Goal: Task Accomplishment & Management: Manage account settings

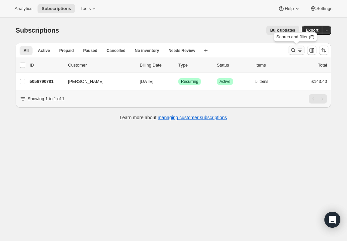
click at [292, 49] on icon "Search and filter results" at bounding box center [293, 50] width 7 height 7
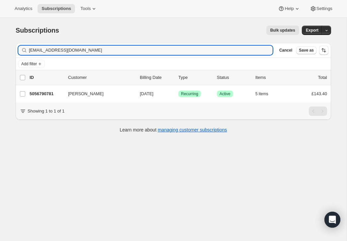
drag, startPoint x: 80, startPoint y: 51, endPoint x: 19, endPoint y: 47, distance: 61.6
click at [19, 47] on div "[EMAIL_ADDRESS][DOMAIN_NAME] Clear" at bounding box center [145, 50] width 255 height 9
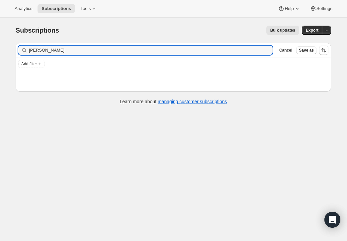
type input "[PERSON_NAME]"
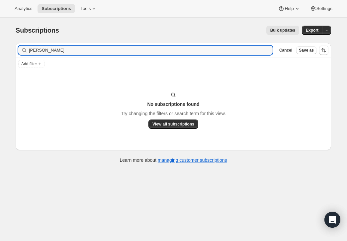
scroll to position [6, 0]
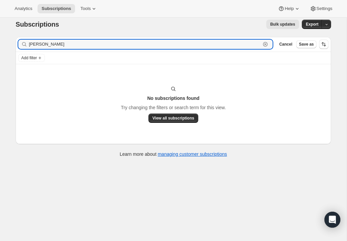
drag, startPoint x: 48, startPoint y: 43, endPoint x: 23, endPoint y: 38, distance: 25.9
click at [23, 38] on div "Filter subscribers megan venables Clear Cancel Save as" at bounding box center [174, 44] width 316 height 15
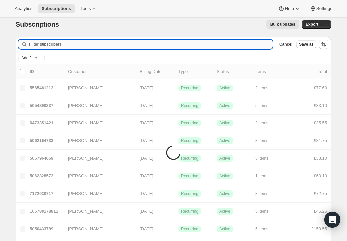
click at [35, 45] on input "Filter subscribers" at bounding box center [151, 44] width 244 height 9
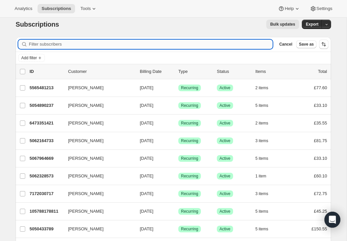
paste input "meganv01@gmail.com"
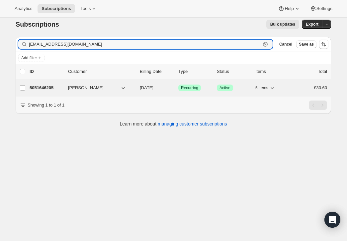
type input "meganv01@gmail.com"
click at [47, 86] on p "5051646205" at bounding box center [46, 87] width 33 height 7
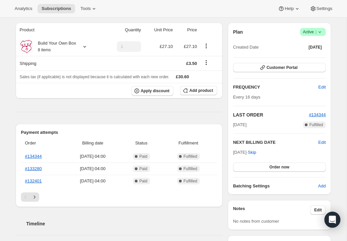
scroll to position [59, 0]
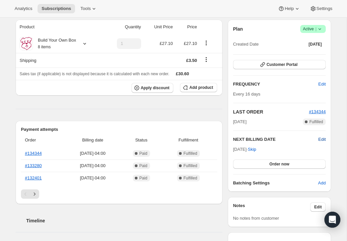
click at [321, 137] on span "Edit" at bounding box center [322, 139] width 7 height 7
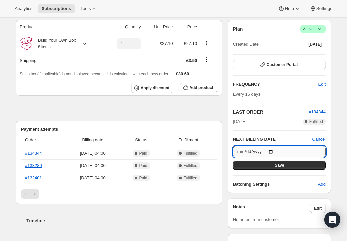
click at [275, 151] on input "2025-09-06" at bounding box center [279, 151] width 93 height 11
type input "2025-09-15"
drag, startPoint x: 294, startPoint y: 164, endPoint x: 305, endPoint y: 164, distance: 11.0
click at [296, 164] on button "Save" at bounding box center [279, 165] width 93 height 9
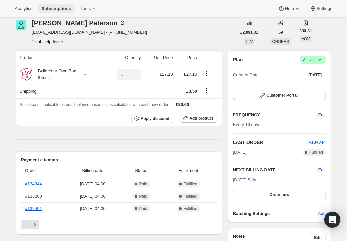
click at [61, 7] on span "Subscriptions" at bounding box center [57, 8] width 30 height 5
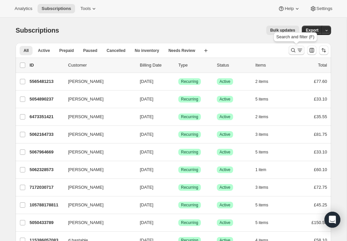
click at [293, 49] on icon "Search and filter results" at bounding box center [293, 50] width 7 height 7
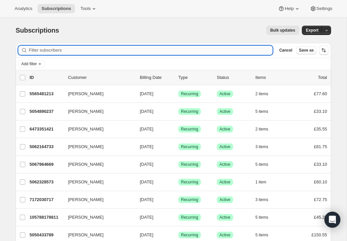
click at [107, 50] on input "Filter subscribers" at bounding box center [151, 50] width 244 height 9
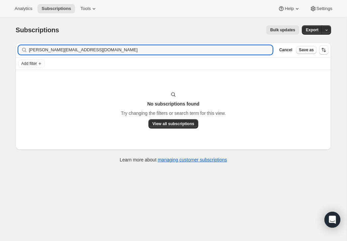
type input "c.mccord@sky.co"
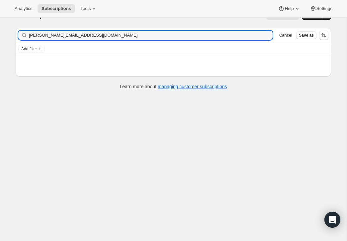
scroll to position [18, 0]
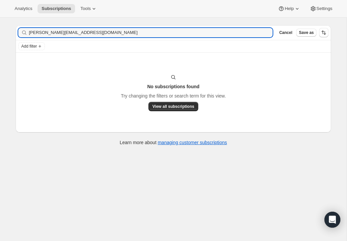
drag, startPoint x: 73, startPoint y: 33, endPoint x: 18, endPoint y: 28, distance: 55.1
click at [18, 28] on div "c.mccord@sky.co Clear" at bounding box center [145, 32] width 255 height 9
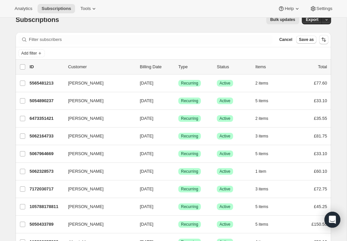
scroll to position [0, 0]
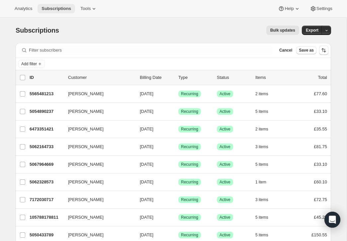
click at [71, 7] on span "Subscriptions" at bounding box center [57, 8] width 30 height 5
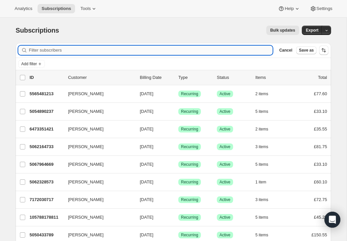
click at [72, 51] on input "Filter subscribers" at bounding box center [151, 50] width 244 height 9
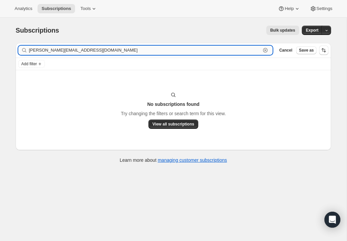
type input "c.mccord@sky.com"
drag, startPoint x: 55, startPoint y: 49, endPoint x: 21, endPoint y: 48, distance: 33.6
click at [19, 47] on div "c.mccord@sky.com Clear" at bounding box center [145, 50] width 255 height 9
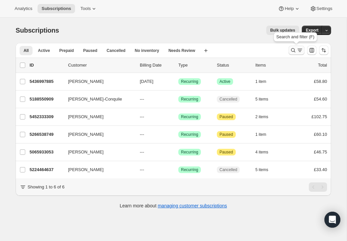
click at [292, 49] on icon "Search and filter results" at bounding box center [293, 50] width 7 height 7
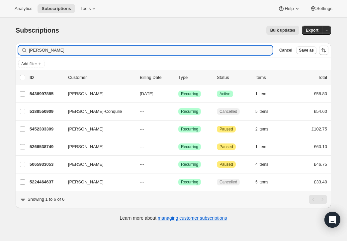
drag, startPoint x: 42, startPoint y: 51, endPoint x: 17, endPoint y: 49, distance: 25.3
click at [17, 49] on div "Filter subscribers [PERSON_NAME] Clear Cancel Save as" at bounding box center [174, 50] width 316 height 15
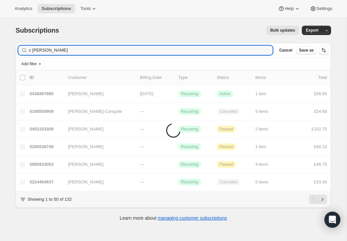
type input "c [PERSON_NAME]"
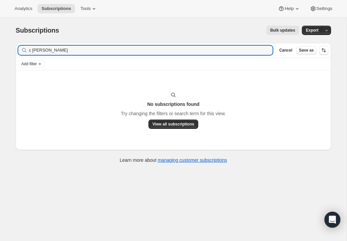
drag, startPoint x: 53, startPoint y: 52, endPoint x: 27, endPoint y: 50, distance: 25.6
click at [27, 50] on div "c [PERSON_NAME] Clear" at bounding box center [145, 50] width 255 height 9
